Goal: Check status: Check status

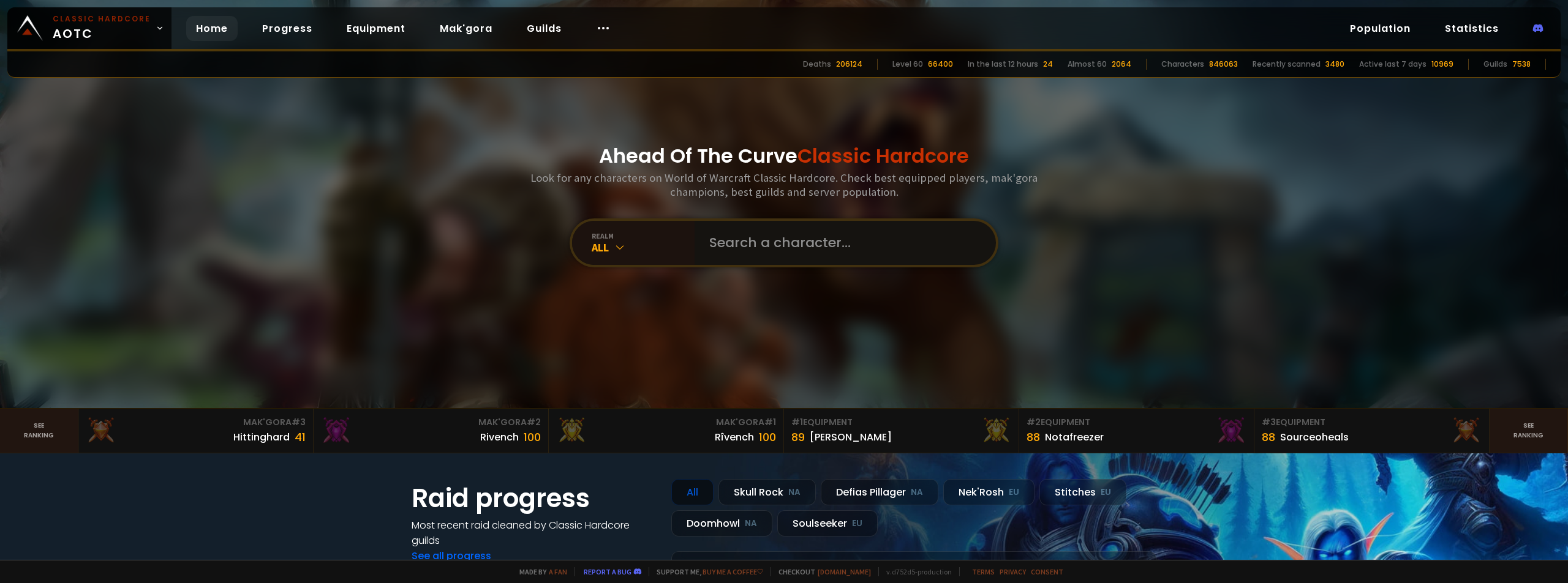
click at [800, 258] on input "text" at bounding box center [842, 243] width 279 height 44
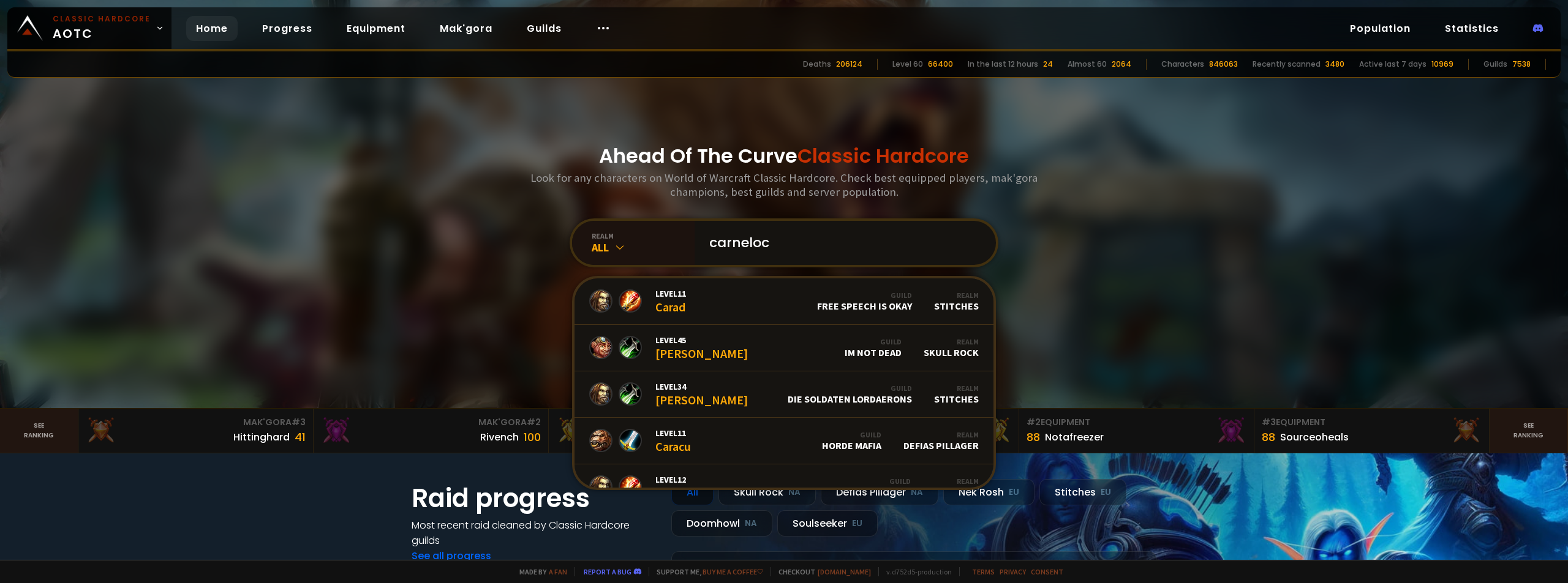
type input "carnelock"
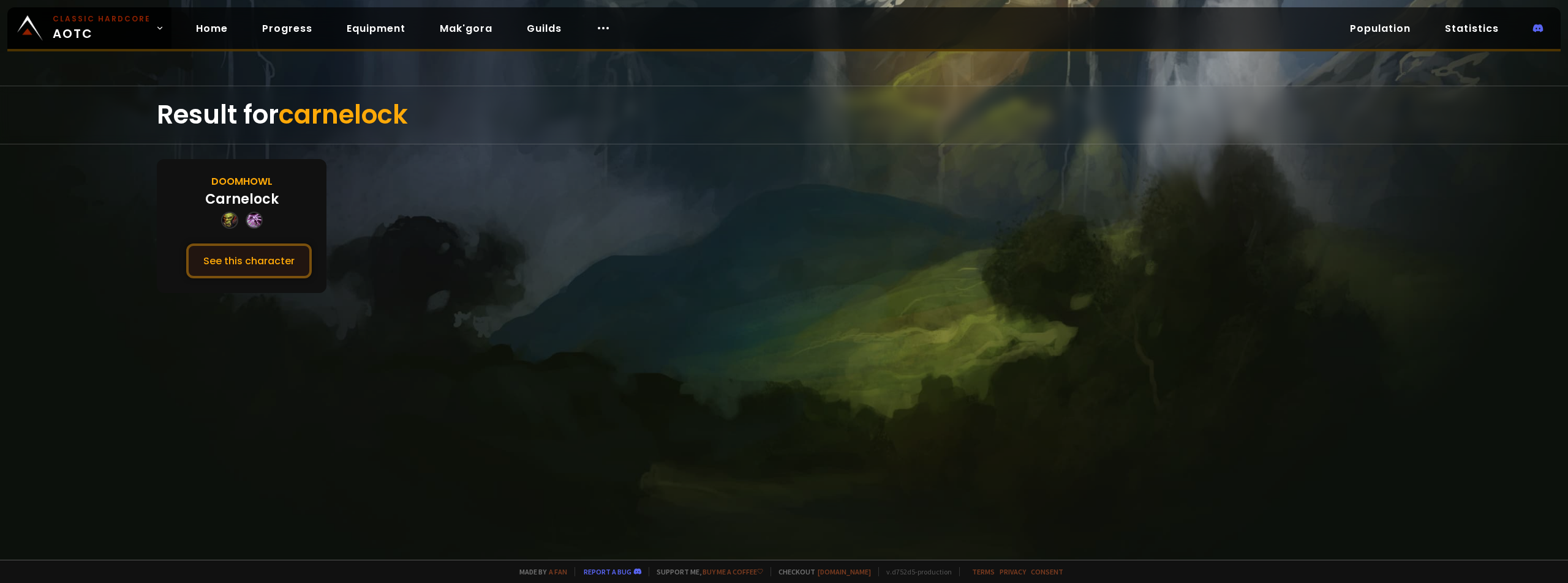
click at [254, 263] on button "See this character" at bounding box center [249, 261] width 126 height 35
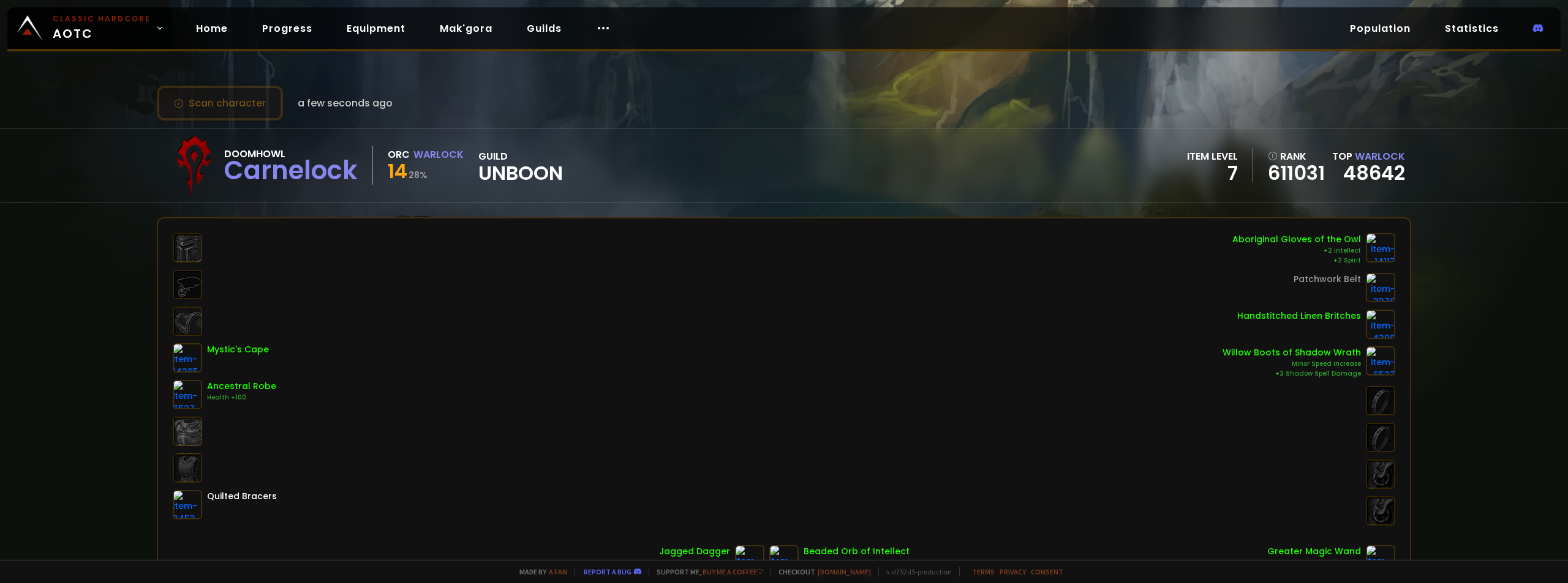
click at [226, 98] on button "Scan character" at bounding box center [220, 103] width 126 height 35
click at [173, 106] on button "Scan character" at bounding box center [220, 103] width 126 height 35
